Goal: Task Accomplishment & Management: Complete application form

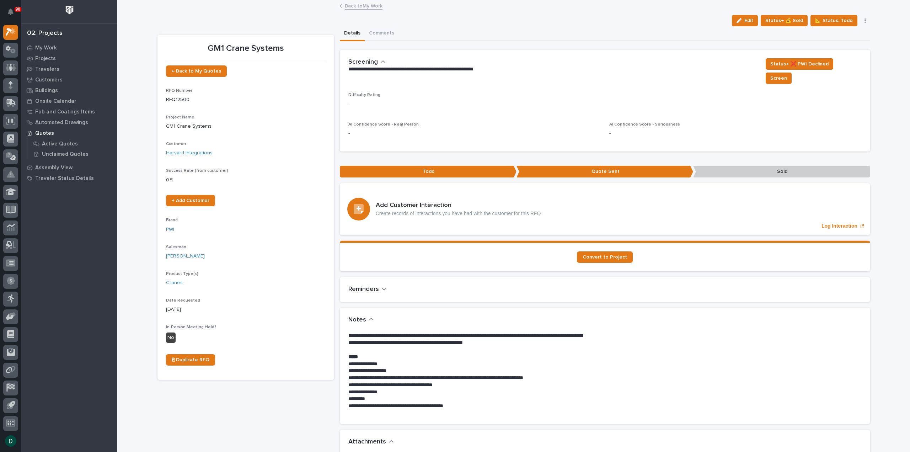
click at [374, 7] on link "Back to My Work" at bounding box center [364, 5] width 38 height 8
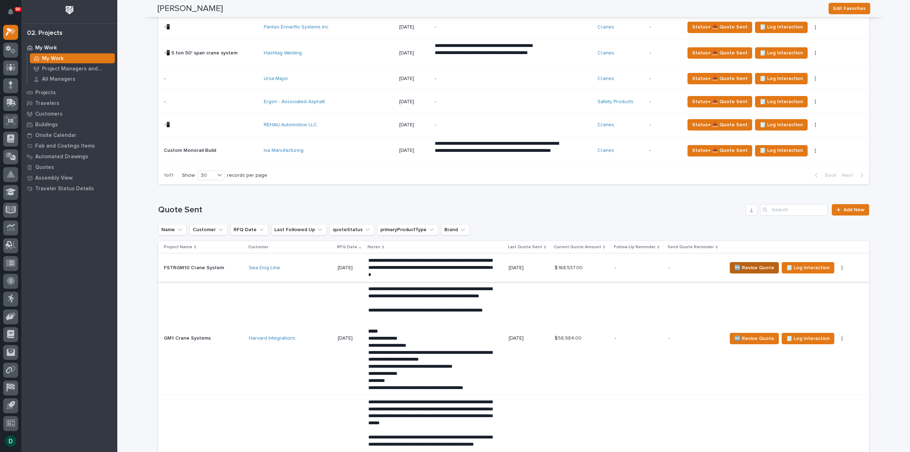
scroll to position [676, 0]
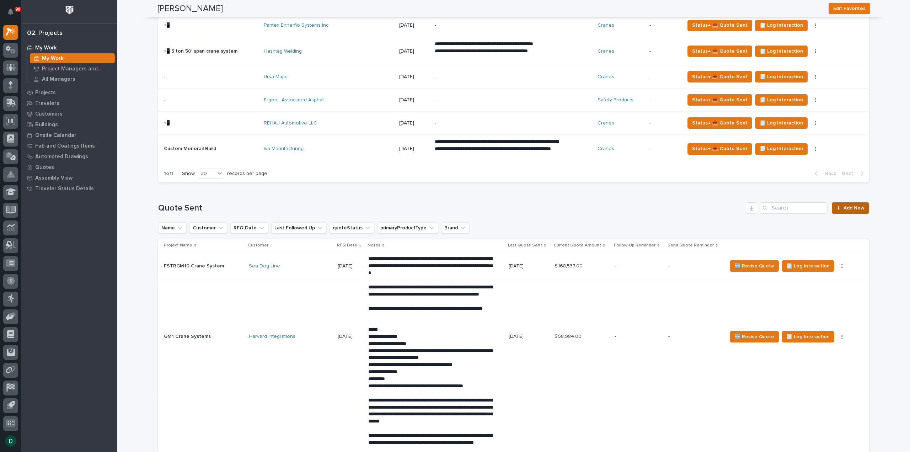
click at [853, 207] on span "Add New" at bounding box center [854, 208] width 21 height 5
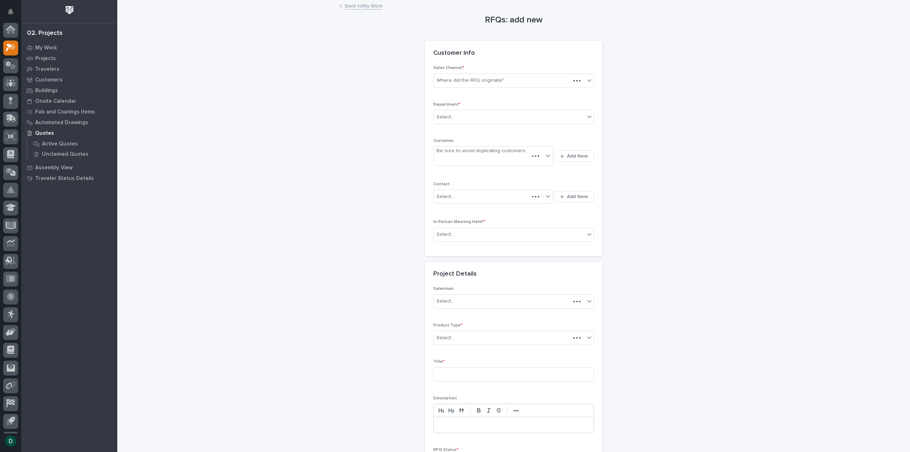
scroll to position [16, 0]
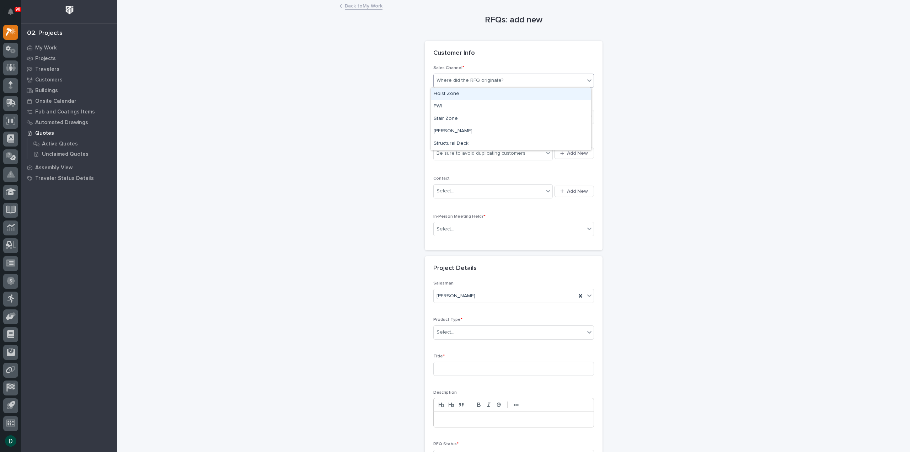
click at [461, 81] on div "Where did the RFQ originate?" at bounding box center [470, 80] width 67 height 7
click at [465, 108] on div "PWI" at bounding box center [511, 106] width 160 height 12
click at [464, 114] on div "Select..." at bounding box center [509, 117] width 151 height 12
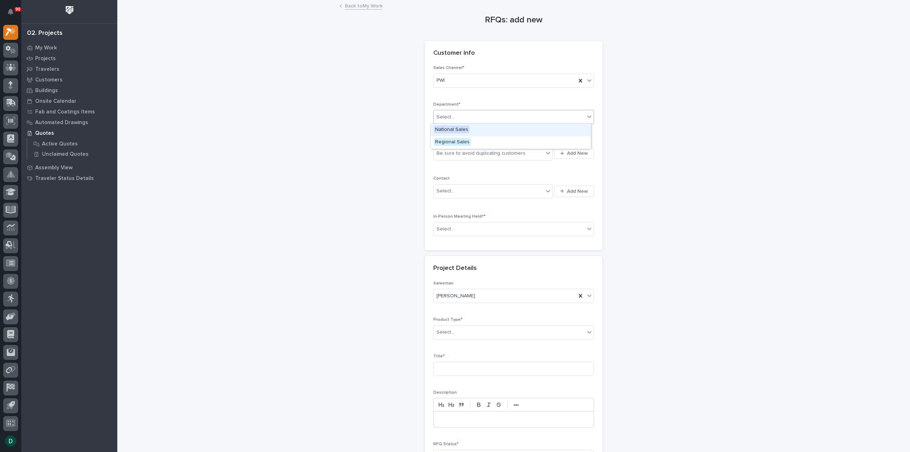
click at [482, 133] on div "National Sales" at bounding box center [511, 130] width 160 height 12
click at [570, 155] on span "Add New" at bounding box center [577, 153] width 21 height 6
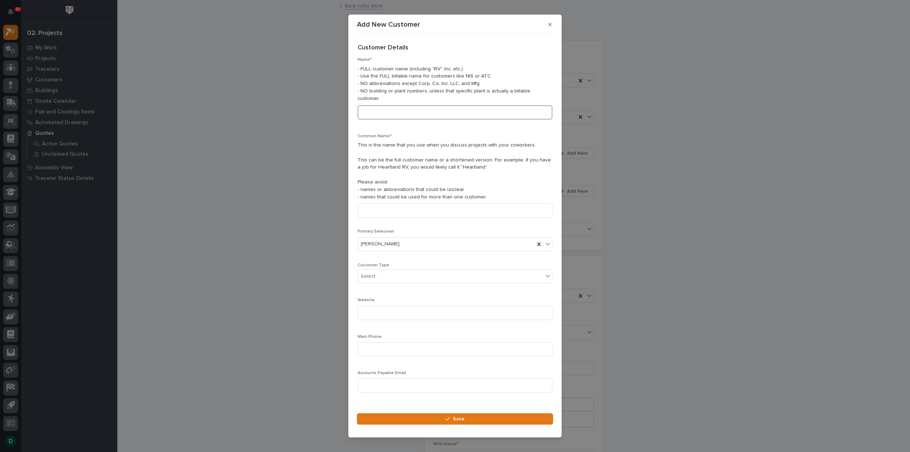
click at [437, 115] on input at bounding box center [455, 112] width 195 height 14
type input "Material Handling Solutions"
click at [393, 276] on div "Select..." at bounding box center [450, 277] width 185 height 12
click at [415, 311] on div "General Contractor" at bounding box center [452, 311] width 189 height 12
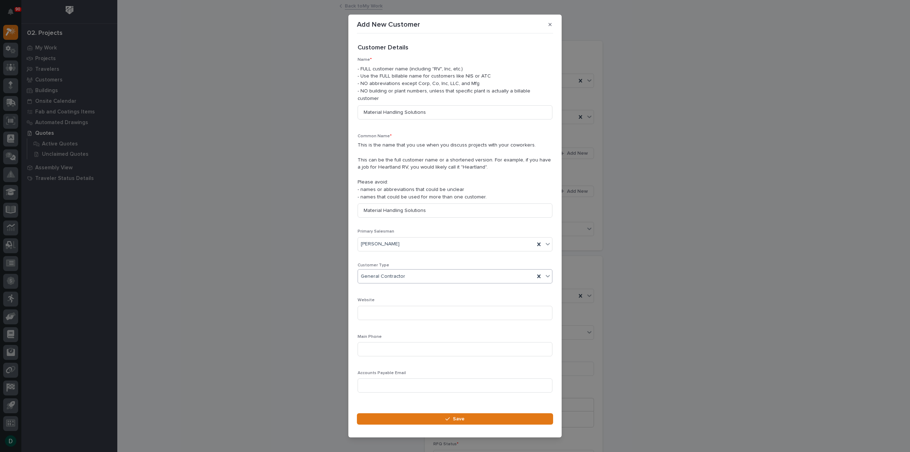
scroll to position [10, 0]
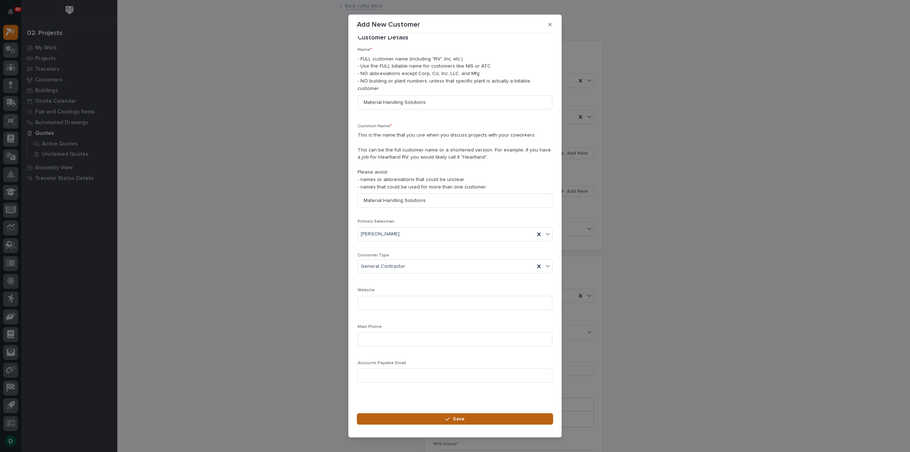
click at [468, 416] on button "Save" at bounding box center [455, 418] width 196 height 11
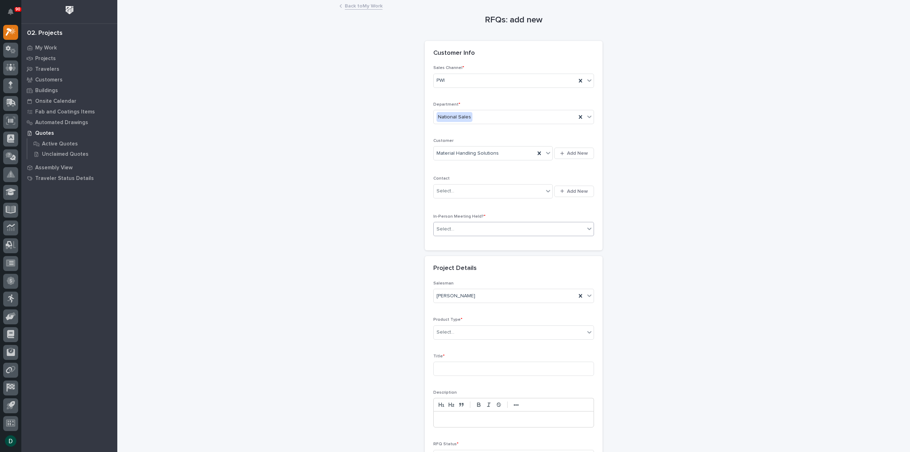
click at [483, 225] on div "Select..." at bounding box center [509, 229] width 151 height 12
click at [450, 255] on div "No" at bounding box center [511, 253] width 160 height 12
click at [473, 328] on div "Select..." at bounding box center [509, 332] width 151 height 12
click at [476, 377] on div "Mezzanine System" at bounding box center [511, 376] width 160 height 12
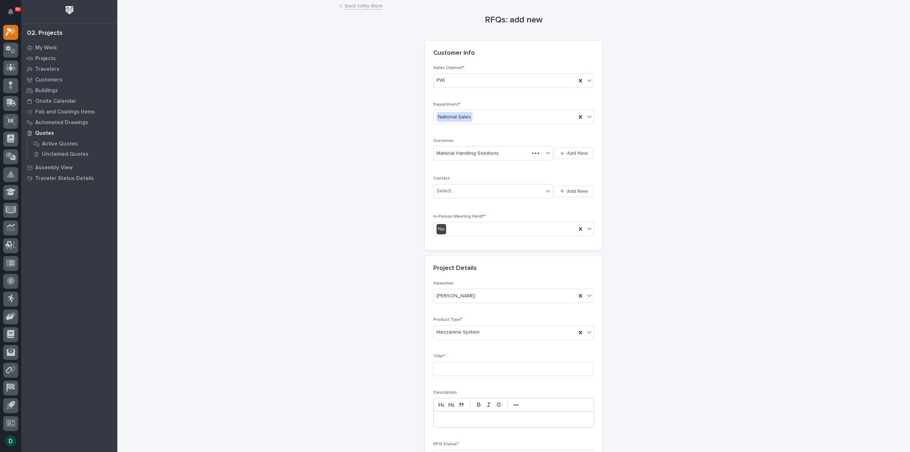
click at [329, 277] on div "RFQs: add new Loading... Saving… Loading... Saving… Loading... Saving… Customer…" at bounding box center [514, 248] width 713 height 495
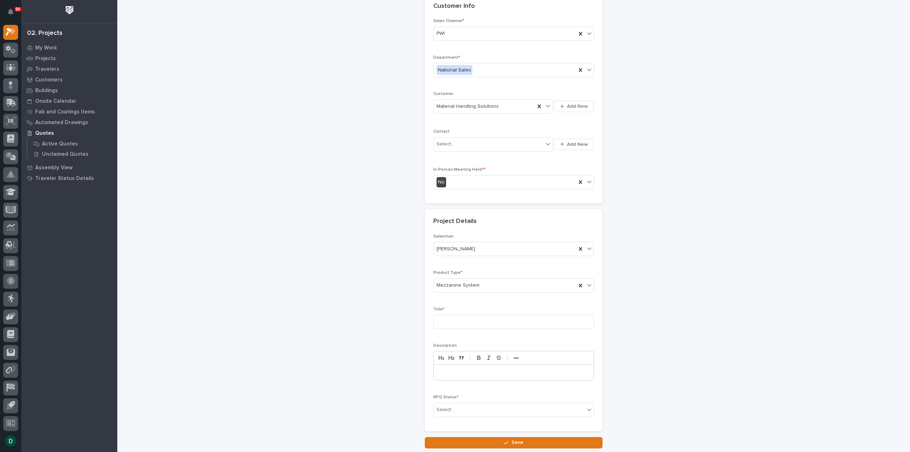
scroll to position [96, 0]
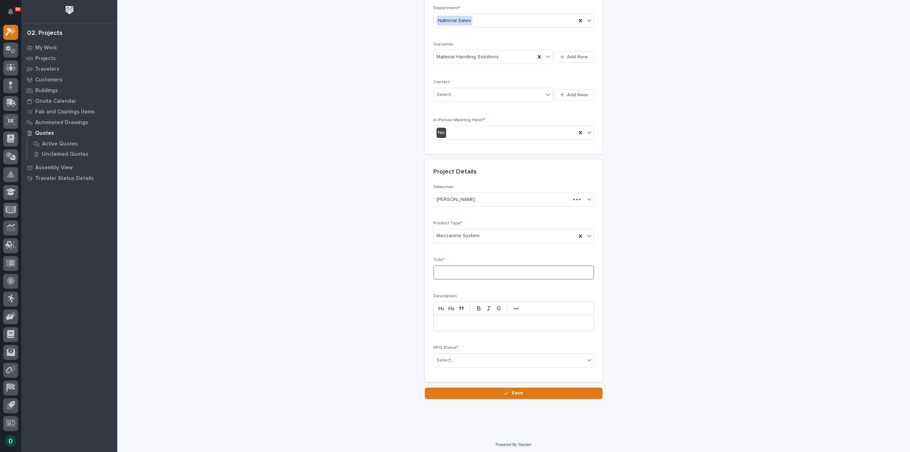
click at [476, 273] on input at bounding box center [513, 272] width 161 height 14
type input "19x40 Mezzanine"
click at [460, 319] on p at bounding box center [513, 322] width 149 height 7
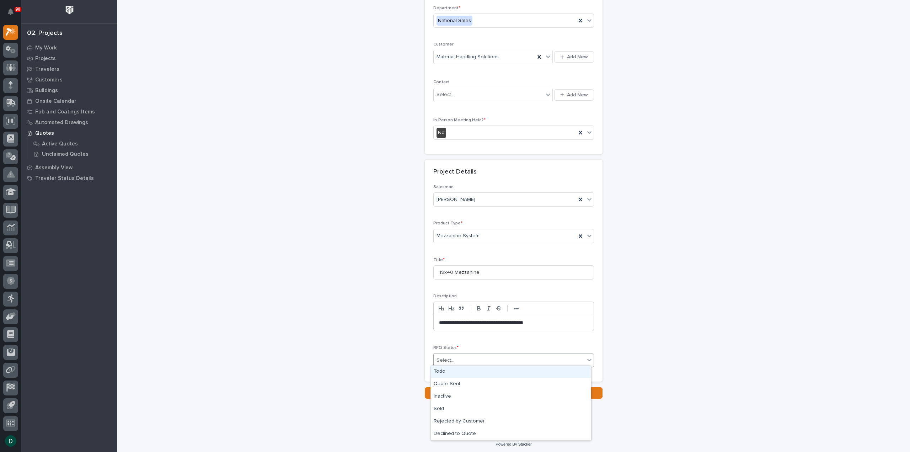
click at [459, 355] on div "Select..." at bounding box center [509, 360] width 151 height 12
click at [458, 382] on div "Quote Sent" at bounding box center [511, 384] width 160 height 12
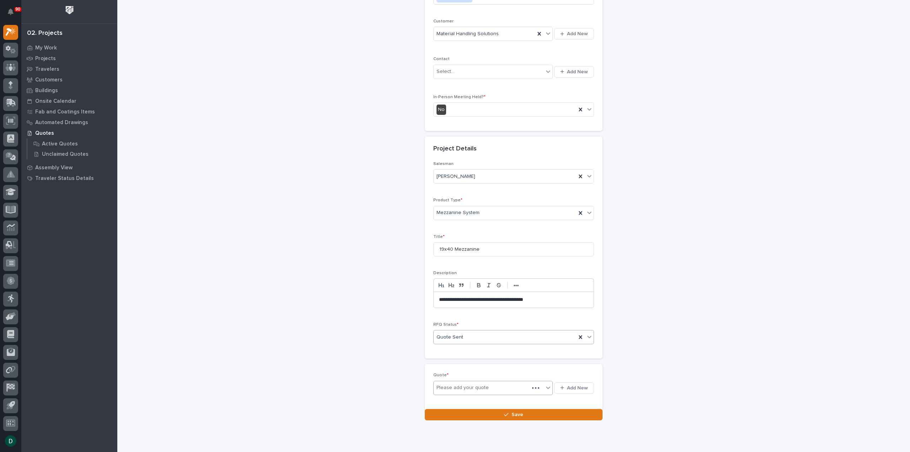
scroll to position [122, 0]
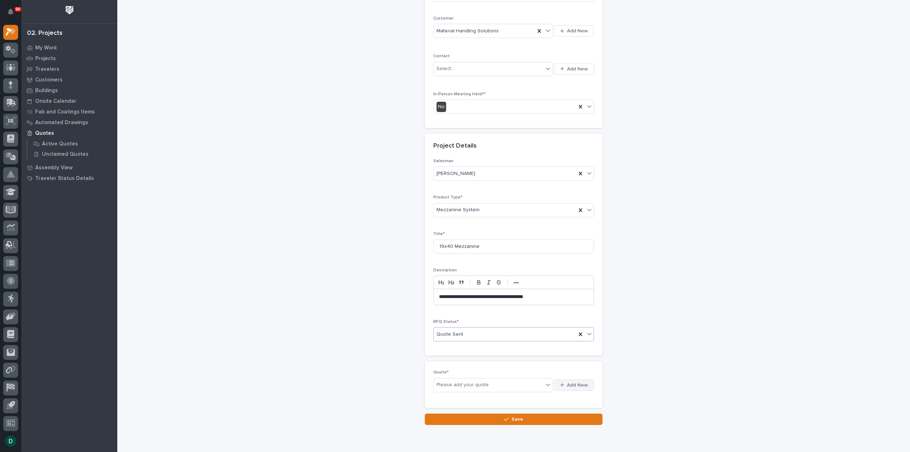
click at [577, 385] on span "Add New" at bounding box center [577, 385] width 21 height 6
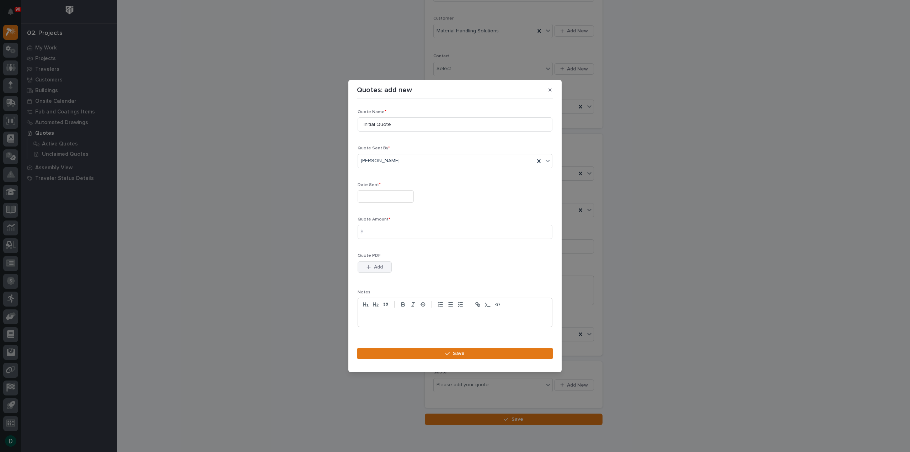
click at [386, 267] on button "Add" at bounding box center [375, 266] width 34 height 11
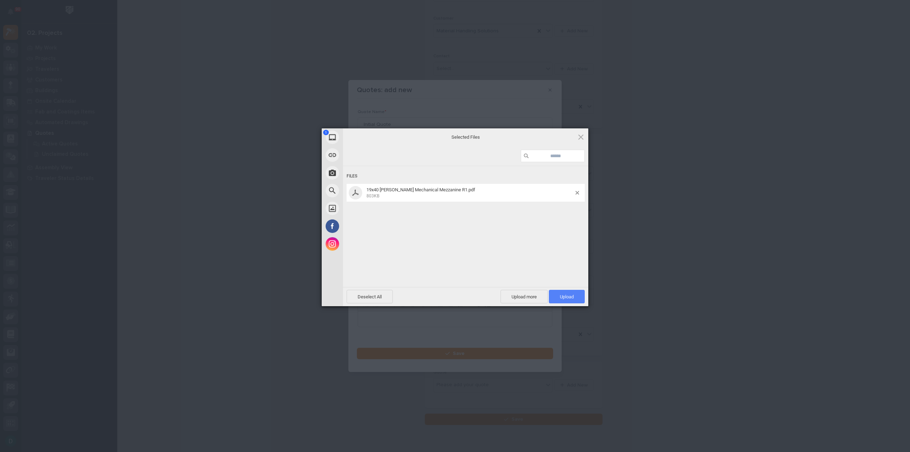
click at [571, 300] on span "Upload 1" at bounding box center [567, 297] width 36 height 14
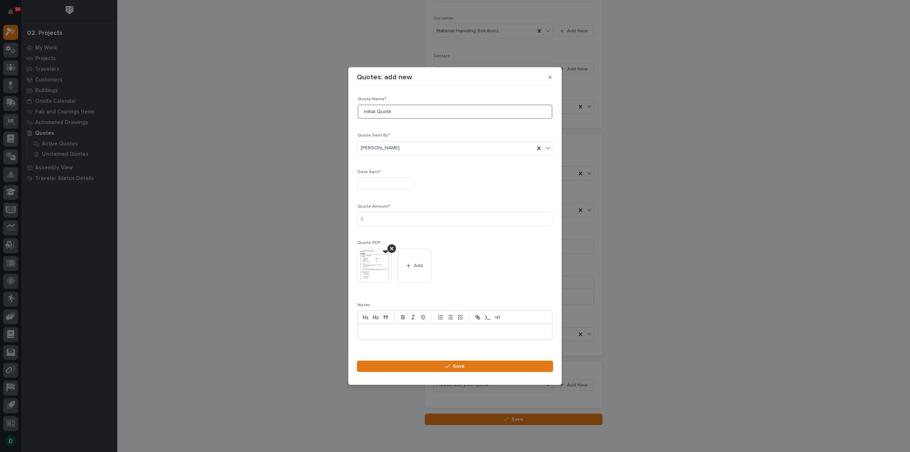
drag, startPoint x: 413, startPoint y: 114, endPoint x: 328, endPoint y: 126, distance: 86.1
click at [328, 126] on div "Quotes: add new Loading... Saving… Loading... Saving… Loading... Saving… Quote …" at bounding box center [455, 226] width 910 height 452
type input "R1"
click at [402, 184] on input "text" at bounding box center [386, 183] width 56 height 12
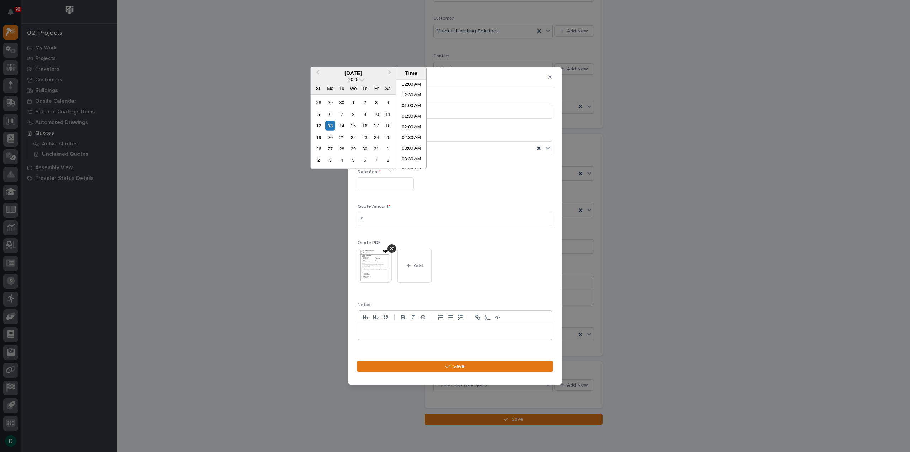
scroll to position [206, 0]
click at [332, 124] on div "13" at bounding box center [330, 126] width 10 height 10
type input "**********"
click at [440, 210] on div "Quote Amount * $" at bounding box center [455, 218] width 195 height 28
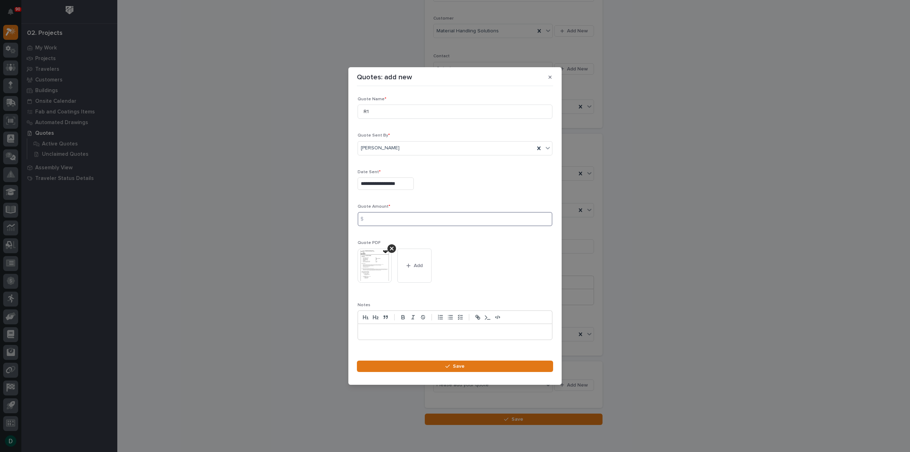
click at [441, 221] on input at bounding box center [455, 219] width 195 height 14
type input "69062"
click at [459, 365] on span "Save" at bounding box center [459, 366] width 12 height 6
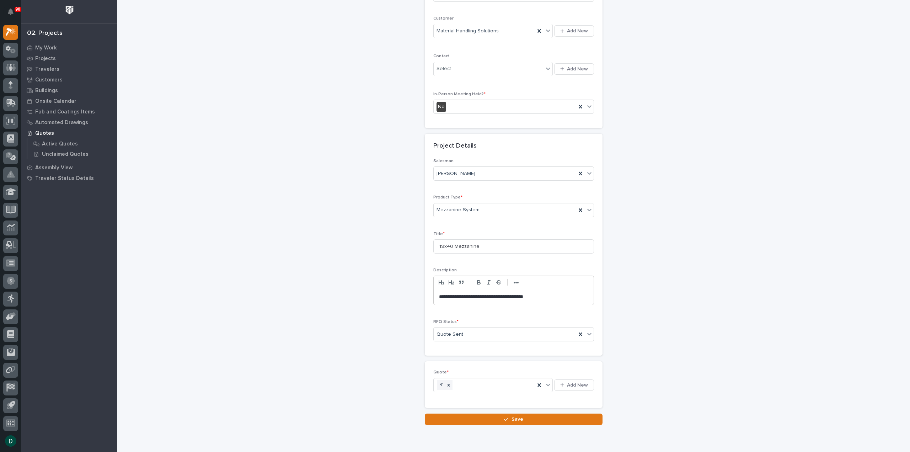
click at [512, 416] on span "Save" at bounding box center [518, 419] width 12 height 6
